Goal: Obtain resource: Obtain resource

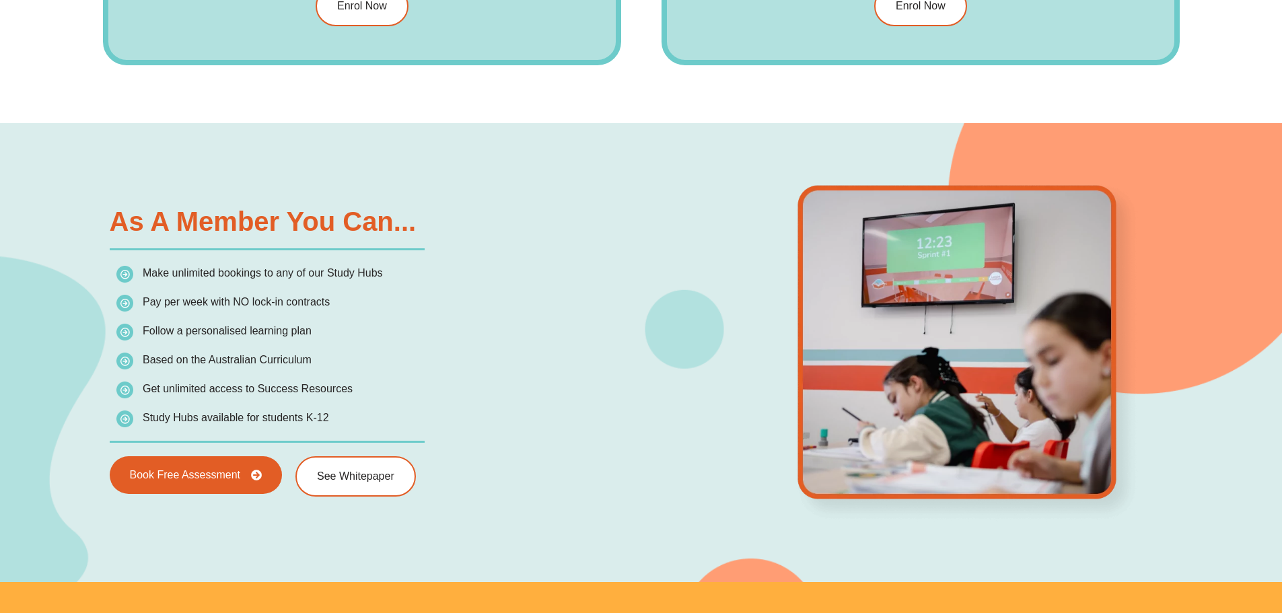
scroll to position [2012, 0]
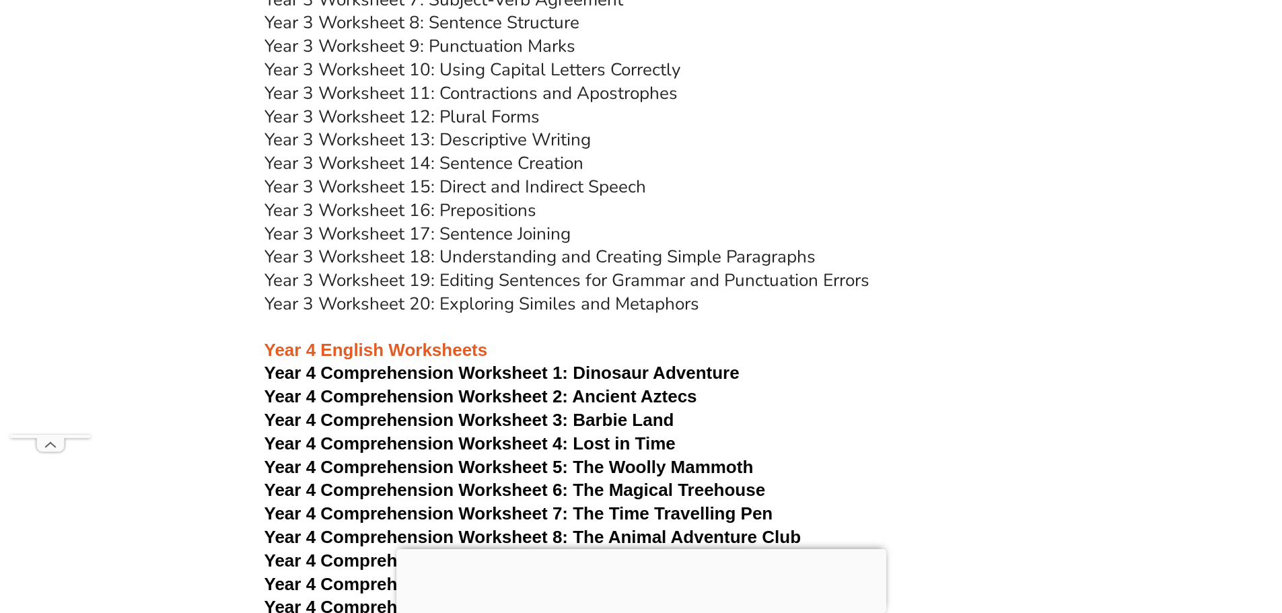
scroll to position [5155, 0]
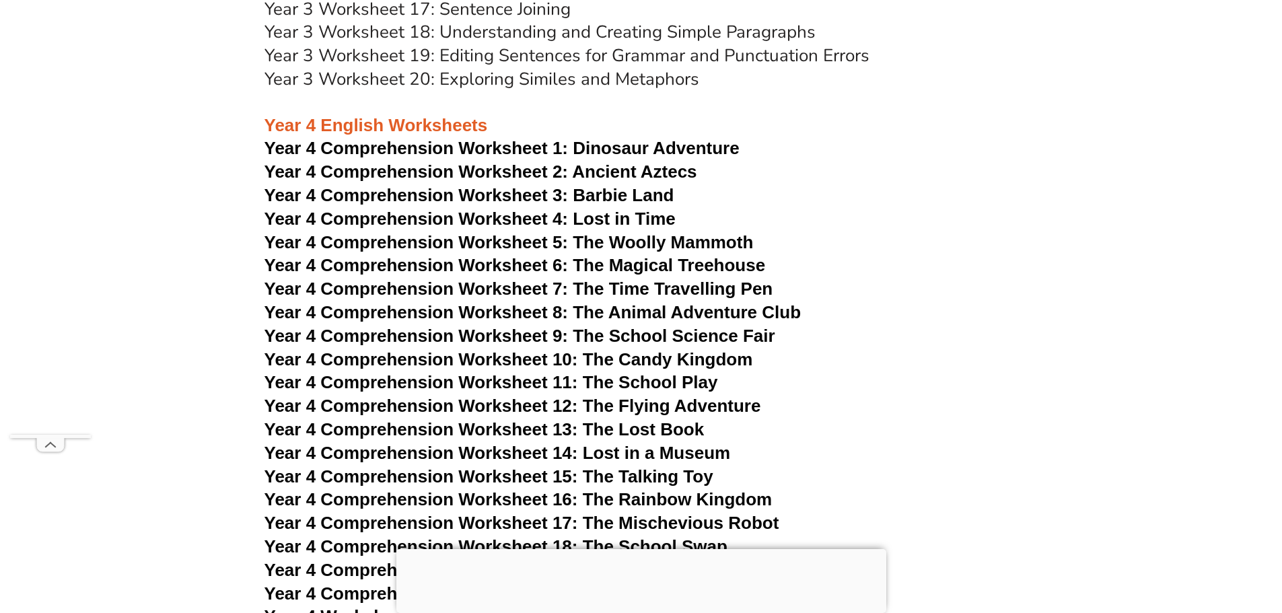
drag, startPoint x: 572, startPoint y: 149, endPoint x: 543, endPoint y: 156, distance: 29.7
click at [543, 156] on span "Year 4 Comprehension Worksheet 1:" at bounding box center [416, 148] width 304 height 20
click at [550, 174] on span "Year 4 Comprehension Worksheet 2: Ancient Aztecs" at bounding box center [480, 171] width 433 height 20
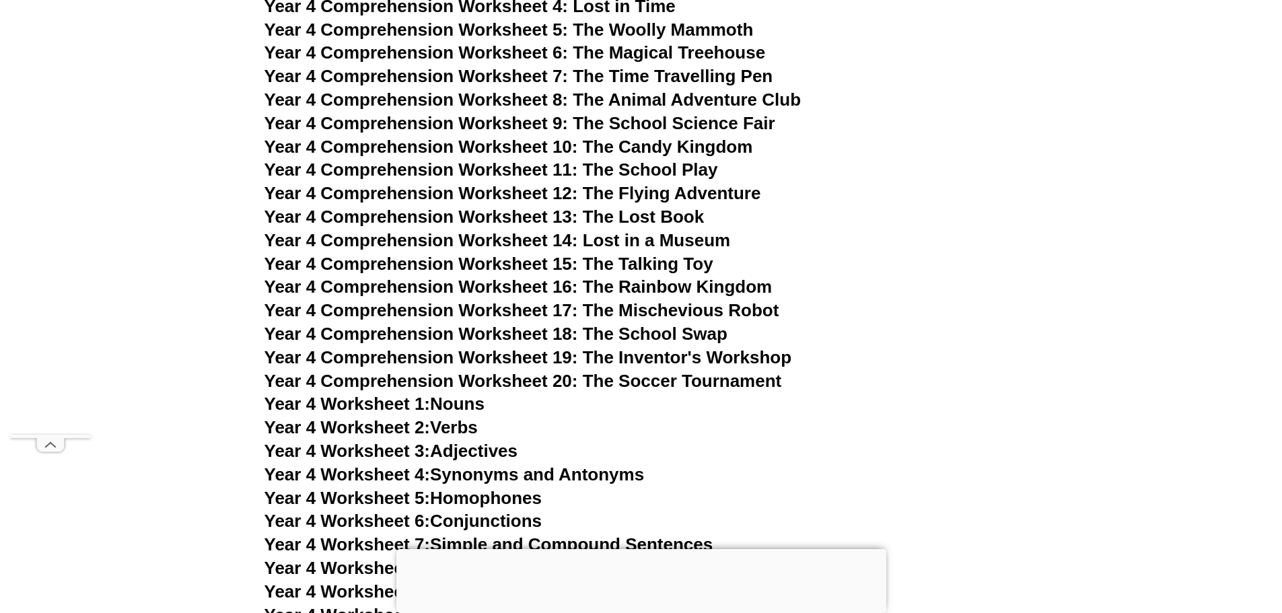
scroll to position [5379, 0]
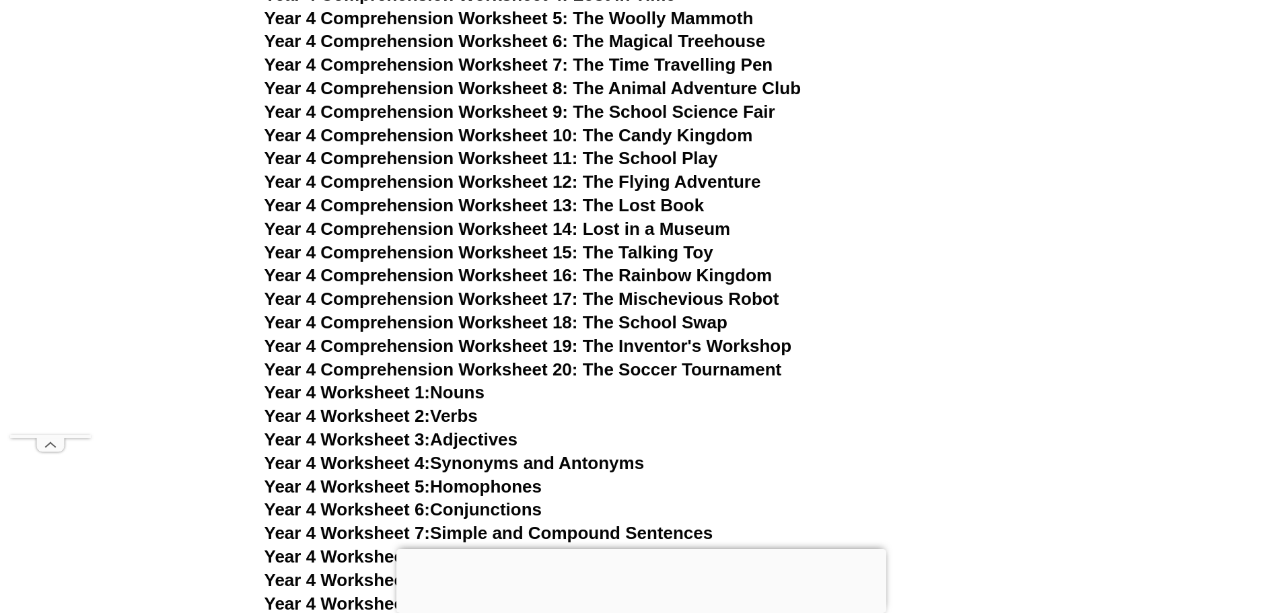
click at [531, 187] on span "Year 4 Comprehension Worksheet 12: The Flying Adventure" at bounding box center [512, 182] width 496 height 20
click at [509, 365] on span "Year 4 Comprehension Worksheet 20: The Soccer Tournament" at bounding box center [522, 369] width 517 height 20
click at [464, 393] on link "Year 4 Worksheet 1: Nouns" at bounding box center [374, 392] width 220 height 20
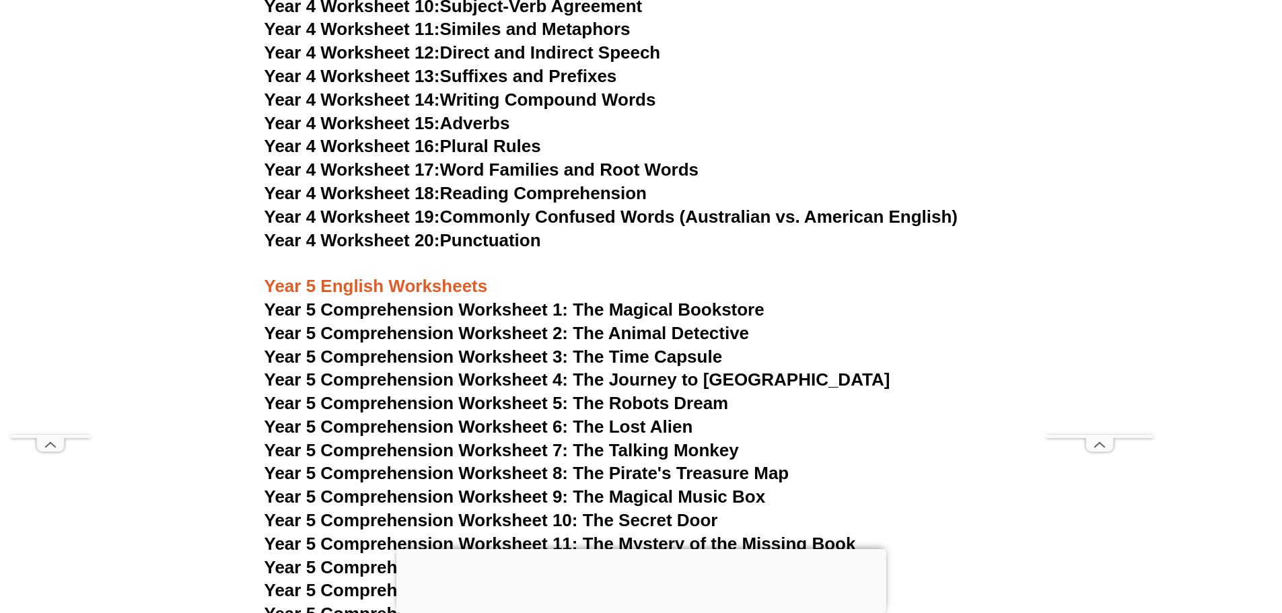
scroll to position [5827, 0]
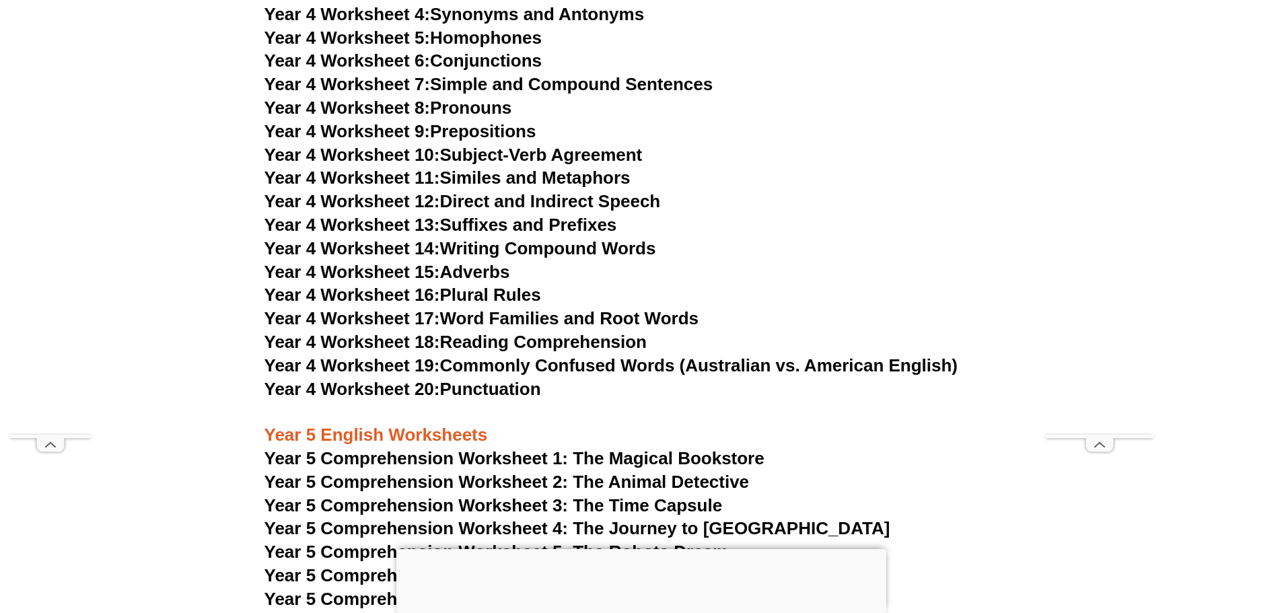
click at [474, 365] on link "Year 4 Worksheet 19: Commonly Confused Words (Australian vs. American English)" at bounding box center [611, 365] width 694 height 20
click at [491, 344] on link "Year 4 Worksheet 18: Reading Comprehension" at bounding box center [455, 342] width 382 height 20
click at [477, 318] on link "Year 4 Worksheet 17: Word Families and Root Words" at bounding box center [481, 318] width 434 height 20
click at [508, 245] on link "Year 4 Worksheet 14: Writing Compound Words" at bounding box center [460, 248] width 392 height 20
